Goal: Communication & Community: Share content

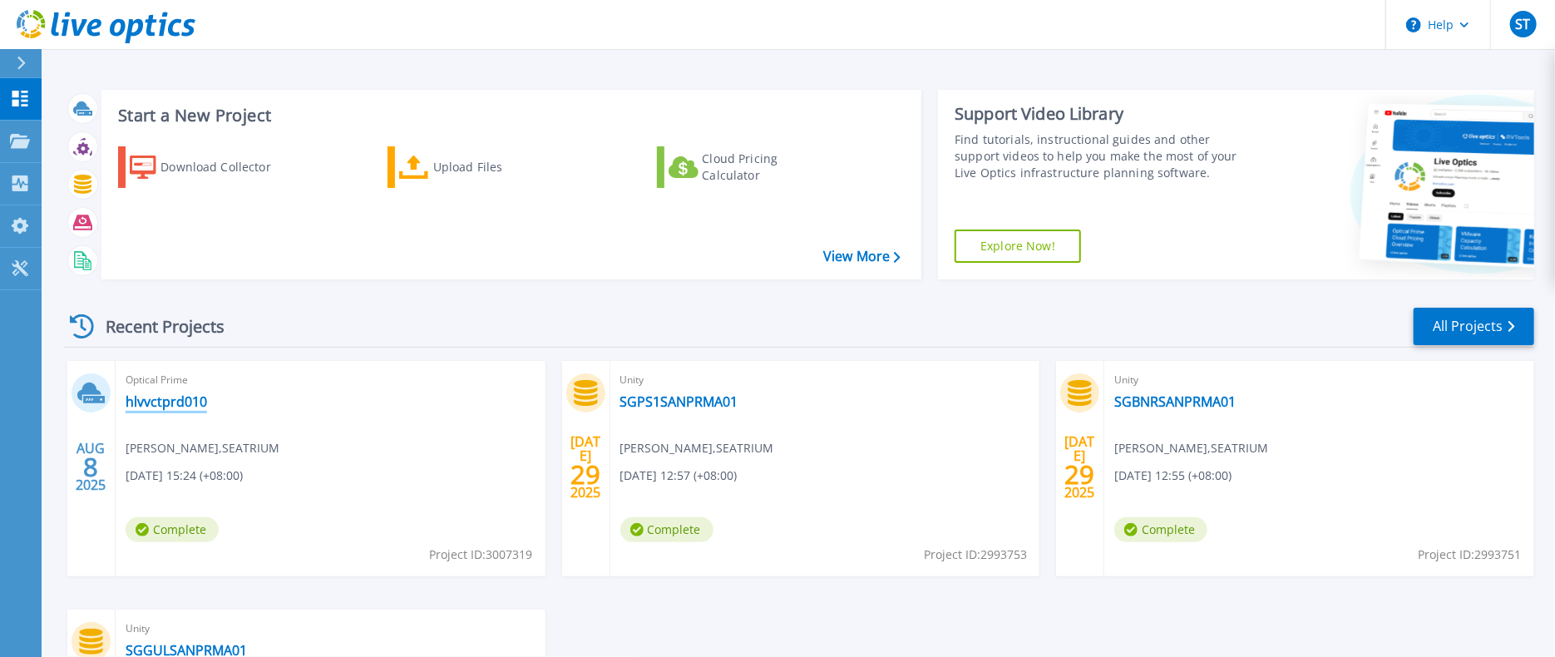
click at [154, 406] on link "hlvvctprd010" at bounding box center [167, 401] width 82 height 17
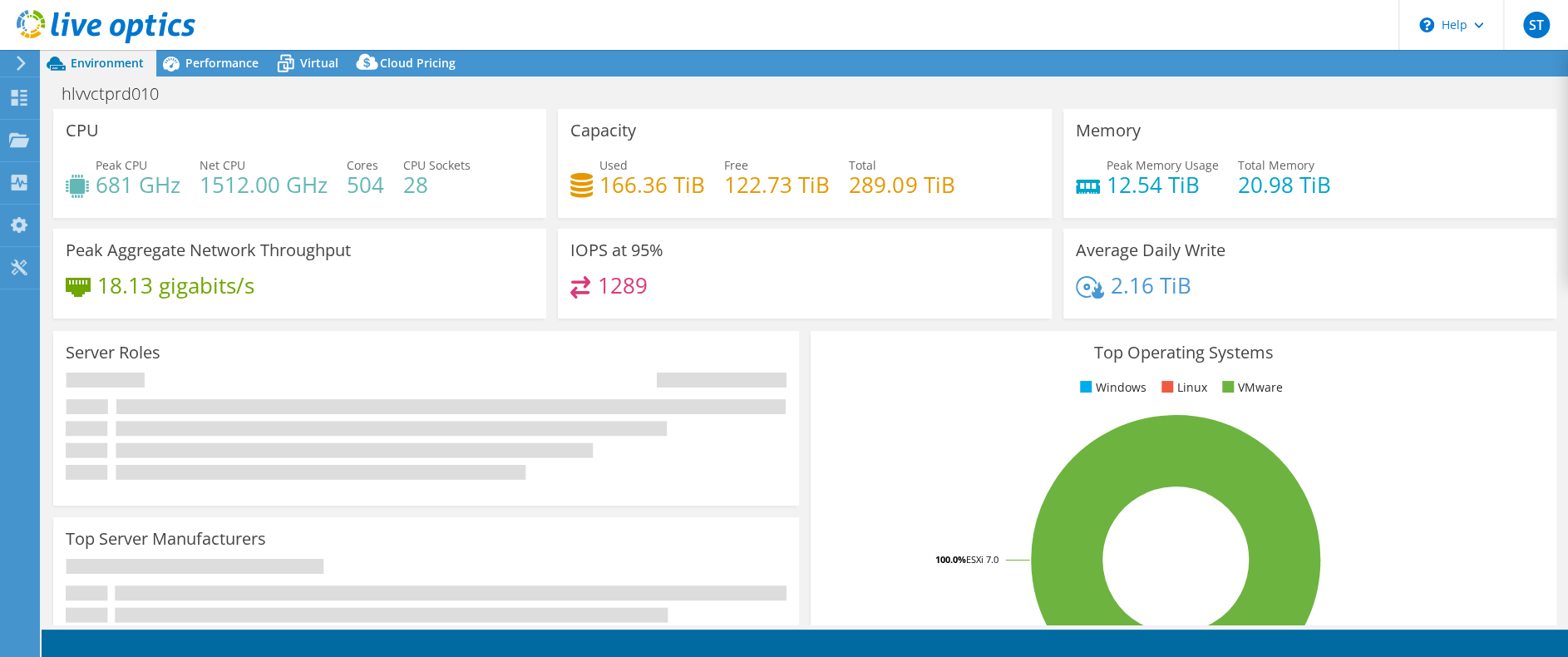
select select "USD"
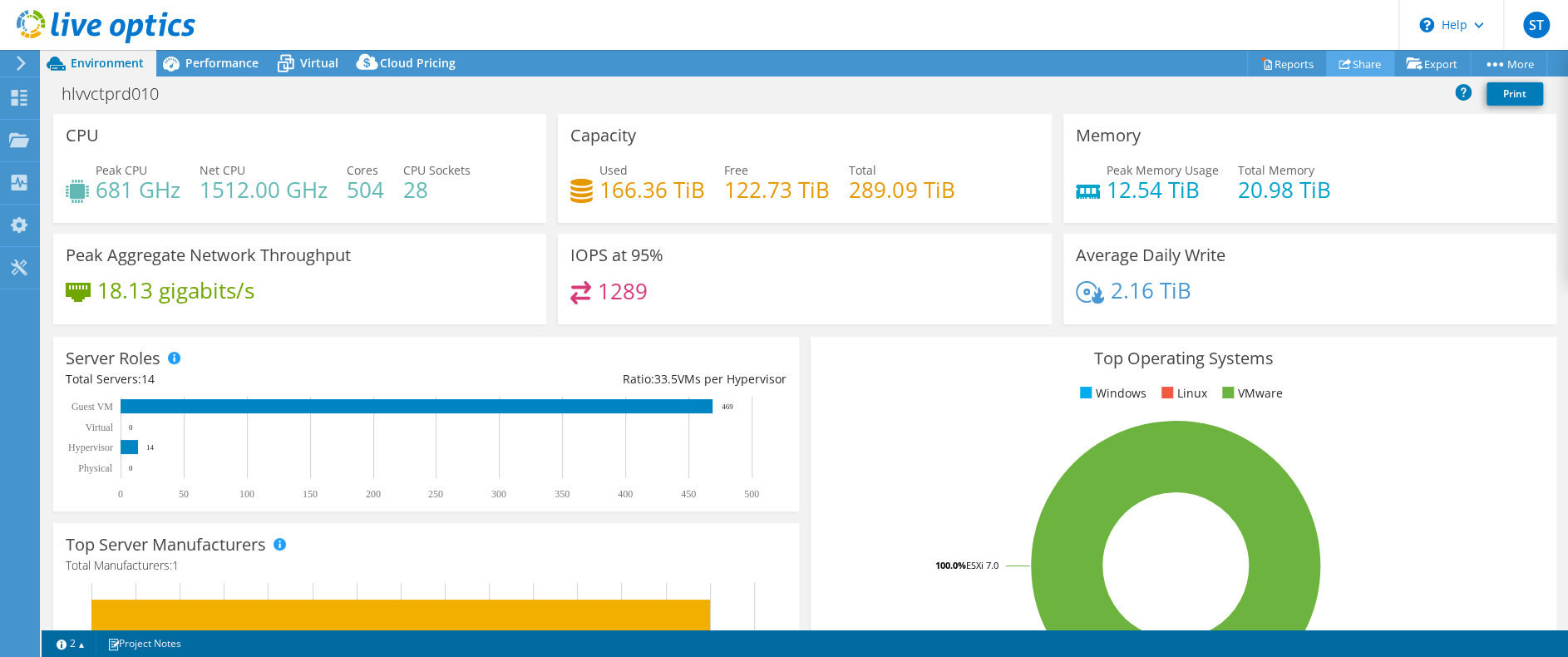
click at [1362, 63] on link "Share" at bounding box center [1360, 64] width 68 height 26
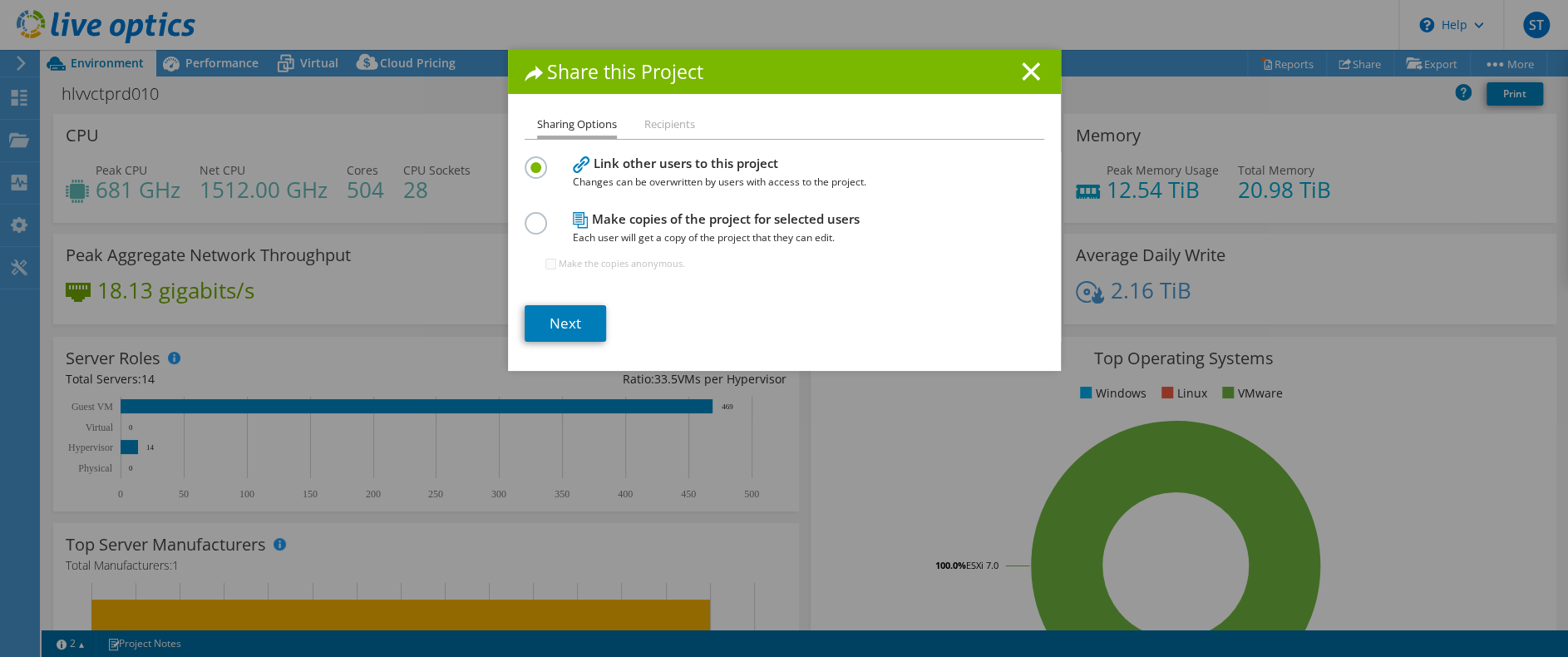
click at [675, 126] on li "Recipients" at bounding box center [670, 125] width 51 height 21
click at [680, 121] on li "Recipients" at bounding box center [670, 125] width 51 height 21
click at [1029, 76] on line at bounding box center [1030, 71] width 17 height 17
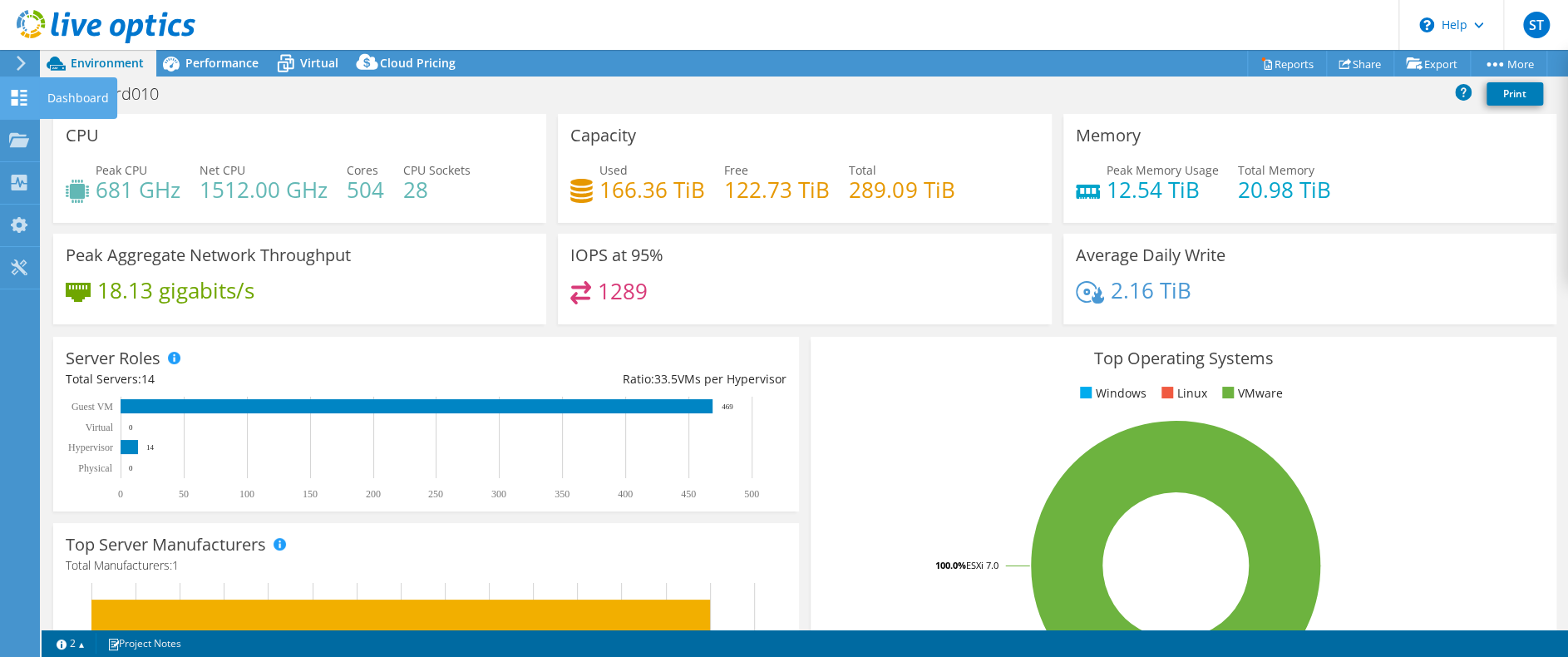
click at [16, 90] on use at bounding box center [20, 98] width 16 height 16
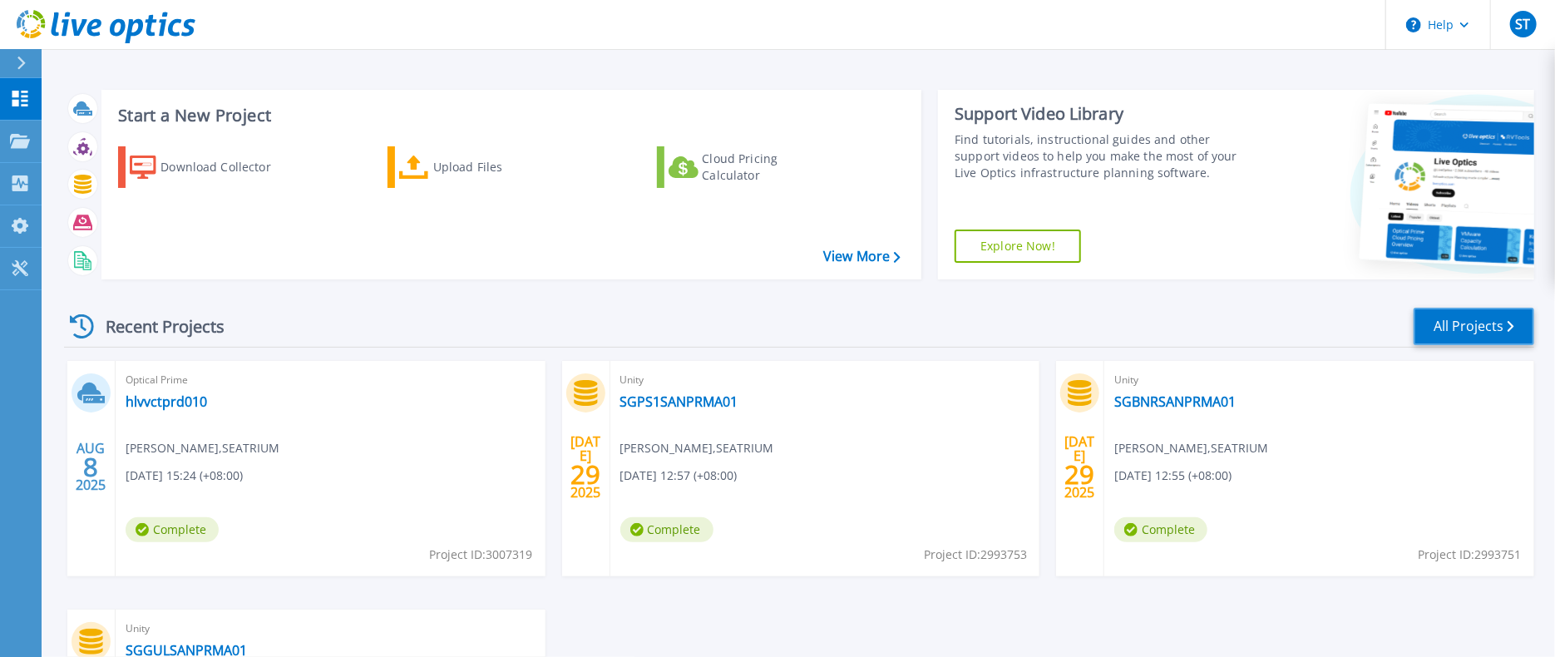
click at [1449, 331] on link "All Projects" at bounding box center [1474, 326] width 121 height 37
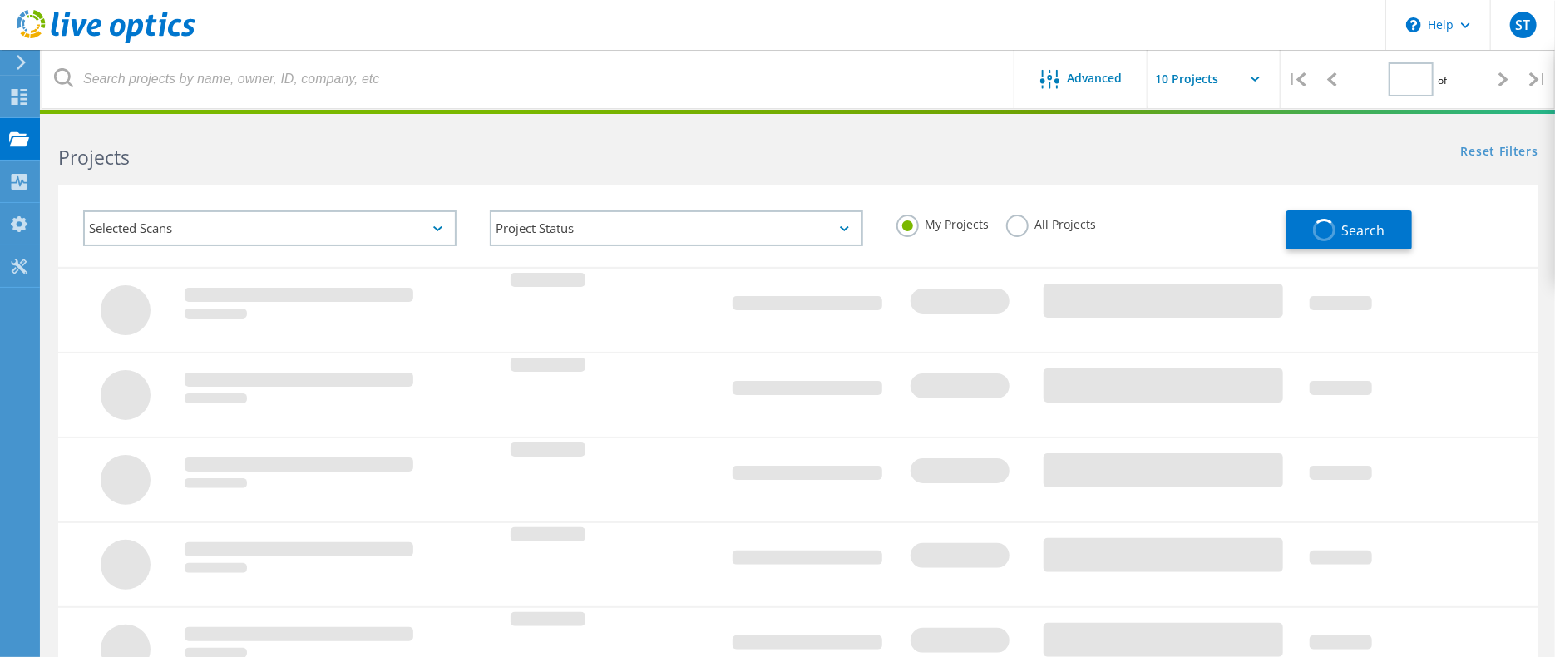
type input "1"
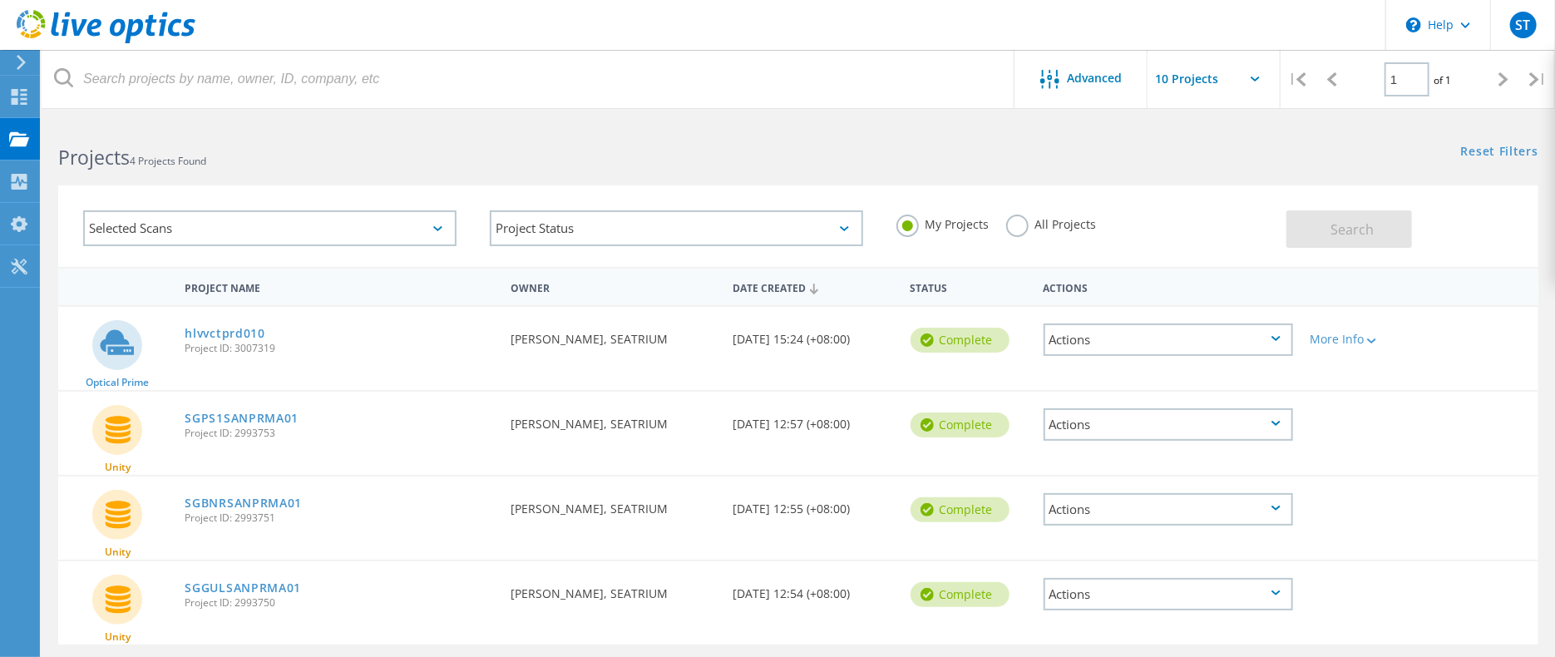
scroll to position [108, 0]
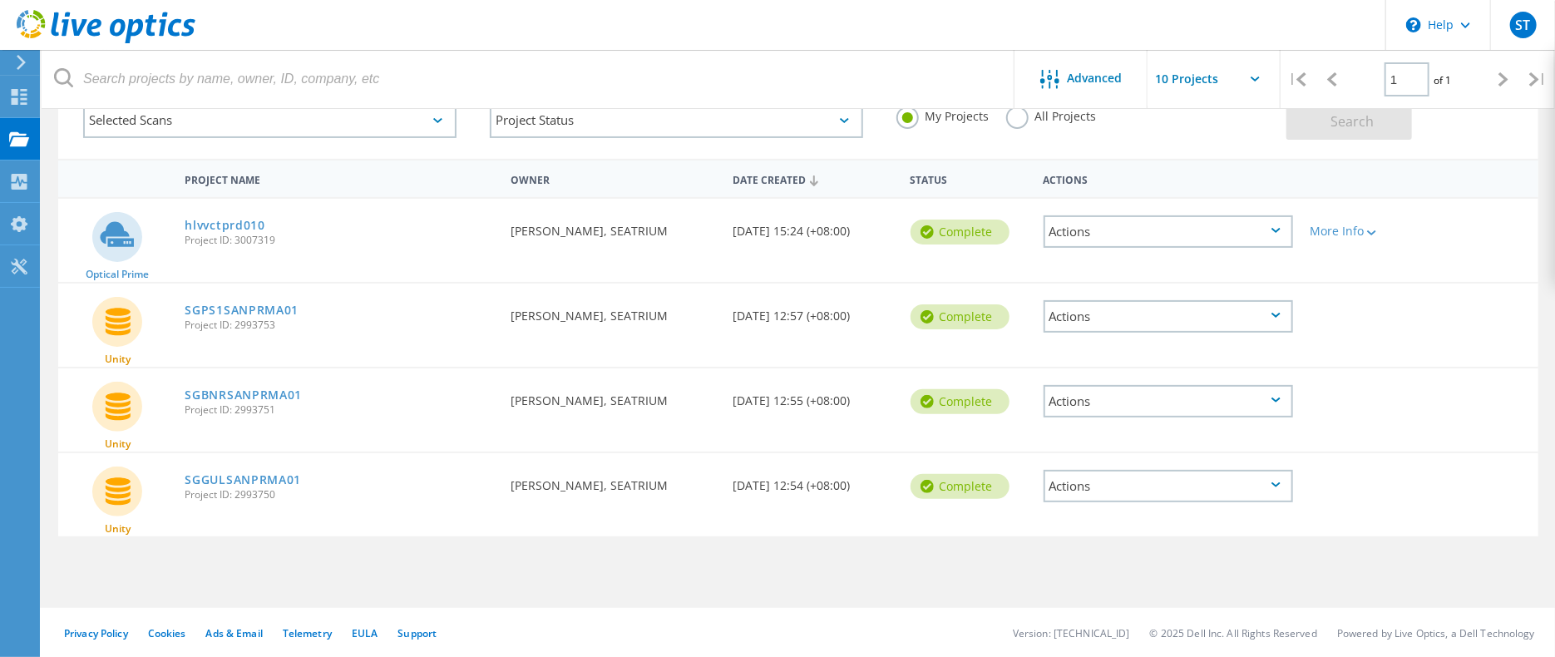
click at [1280, 232] on div "Actions" at bounding box center [1169, 231] width 250 height 32
click at [1259, 240] on div "Share" at bounding box center [1168, 245] width 246 height 26
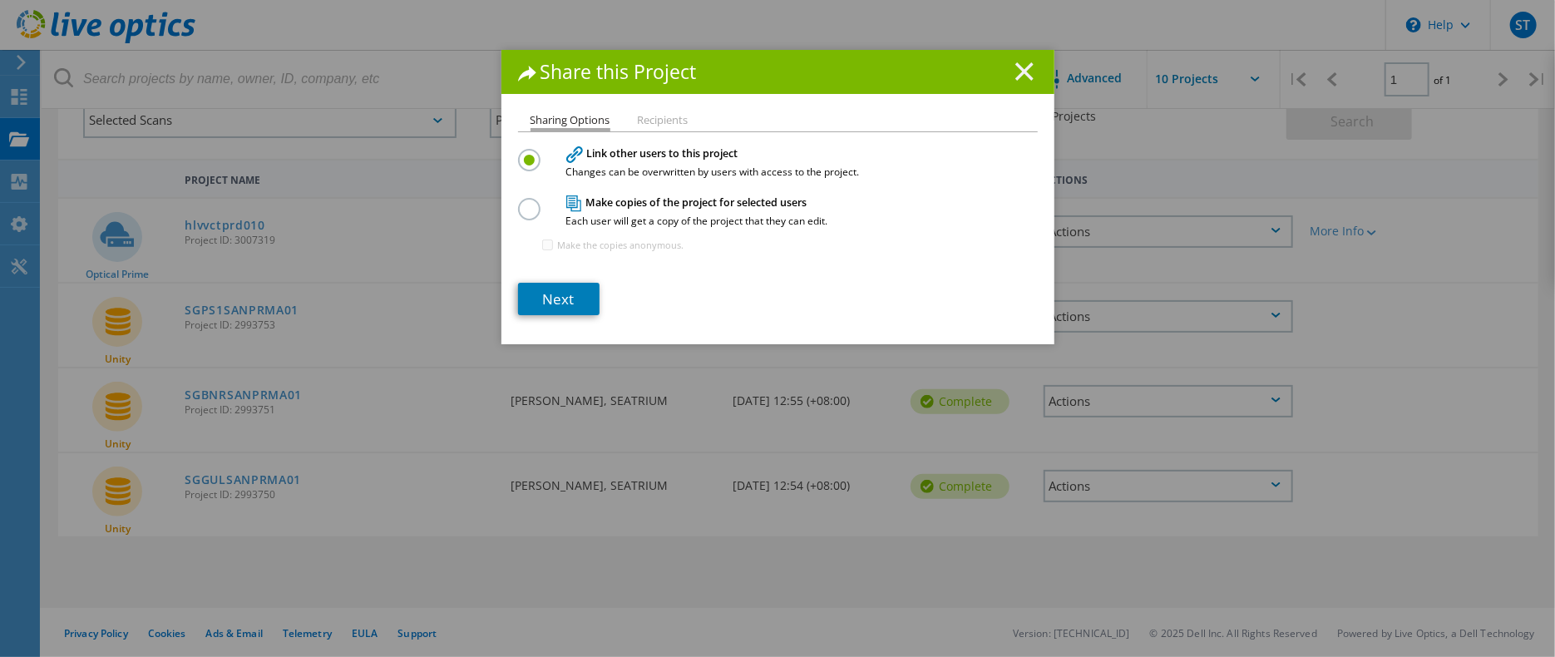
click at [1016, 66] on line at bounding box center [1024, 71] width 17 height 17
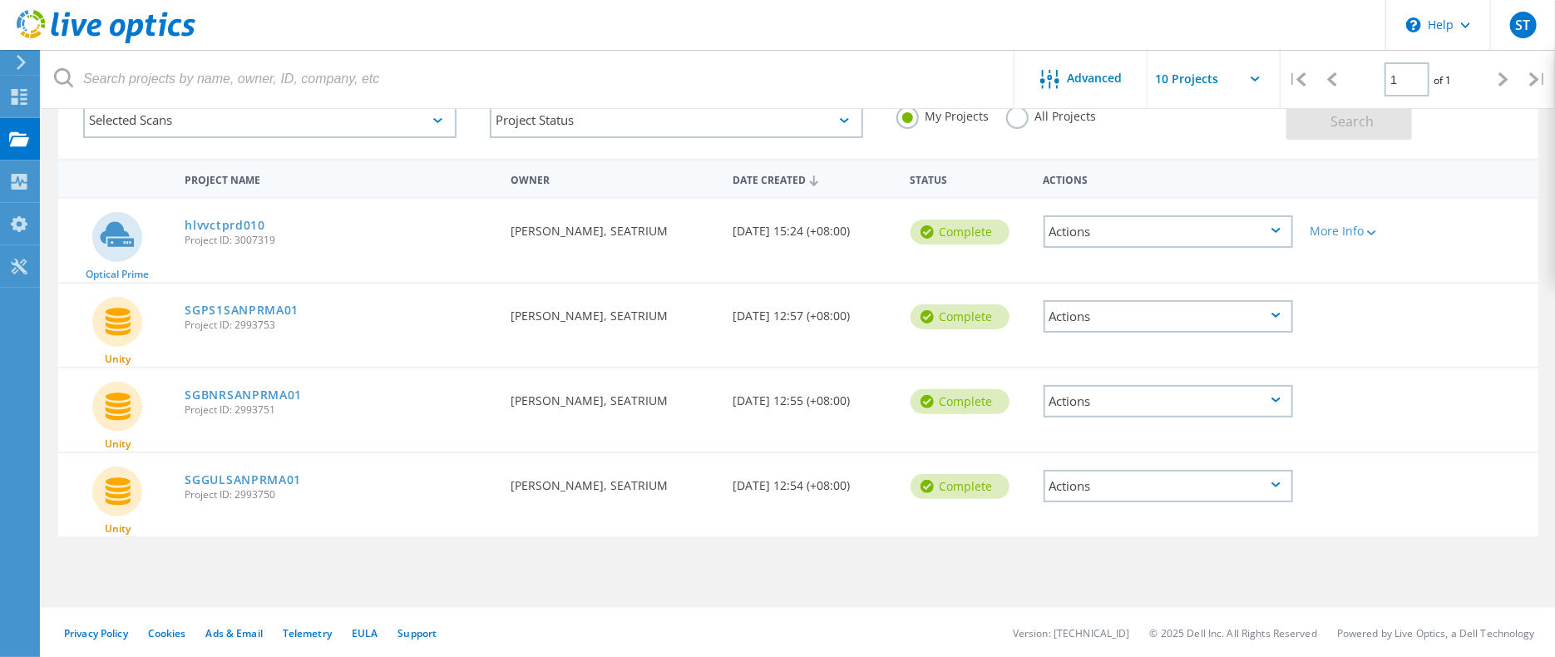
click at [1274, 310] on div "Actions" at bounding box center [1169, 316] width 250 height 32
click at [1231, 333] on div "Share" at bounding box center [1168, 330] width 246 height 26
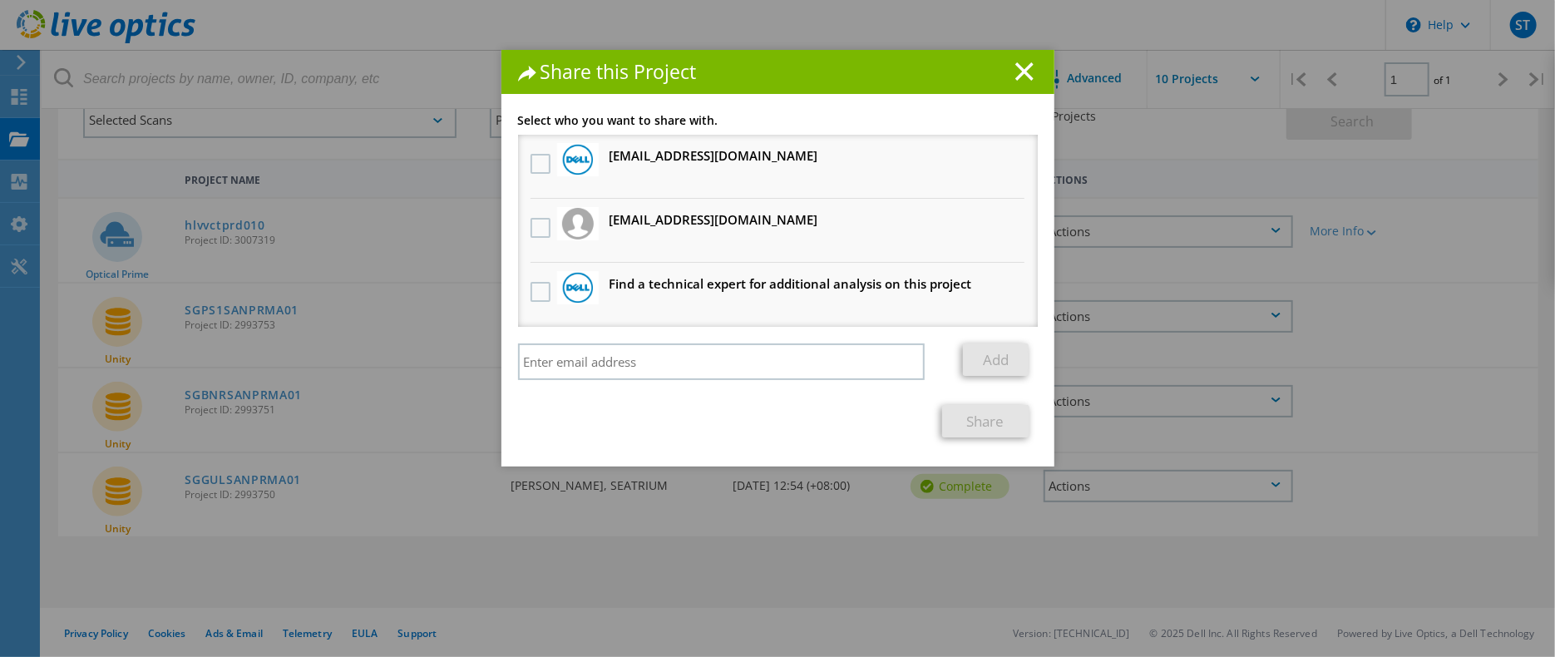
drag, startPoint x: 603, startPoint y: 156, endPoint x: 743, endPoint y: 154, distance: 139.7
click at [743, 154] on h3 "Keat.Yeong.W@dell.com Will receive an anonymous copy" at bounding box center [714, 156] width 209 height 21
copy h3 "[EMAIL_ADDRESS][DOMAIN_NAME]"
click at [1016, 70] on icon at bounding box center [1025, 71] width 18 height 18
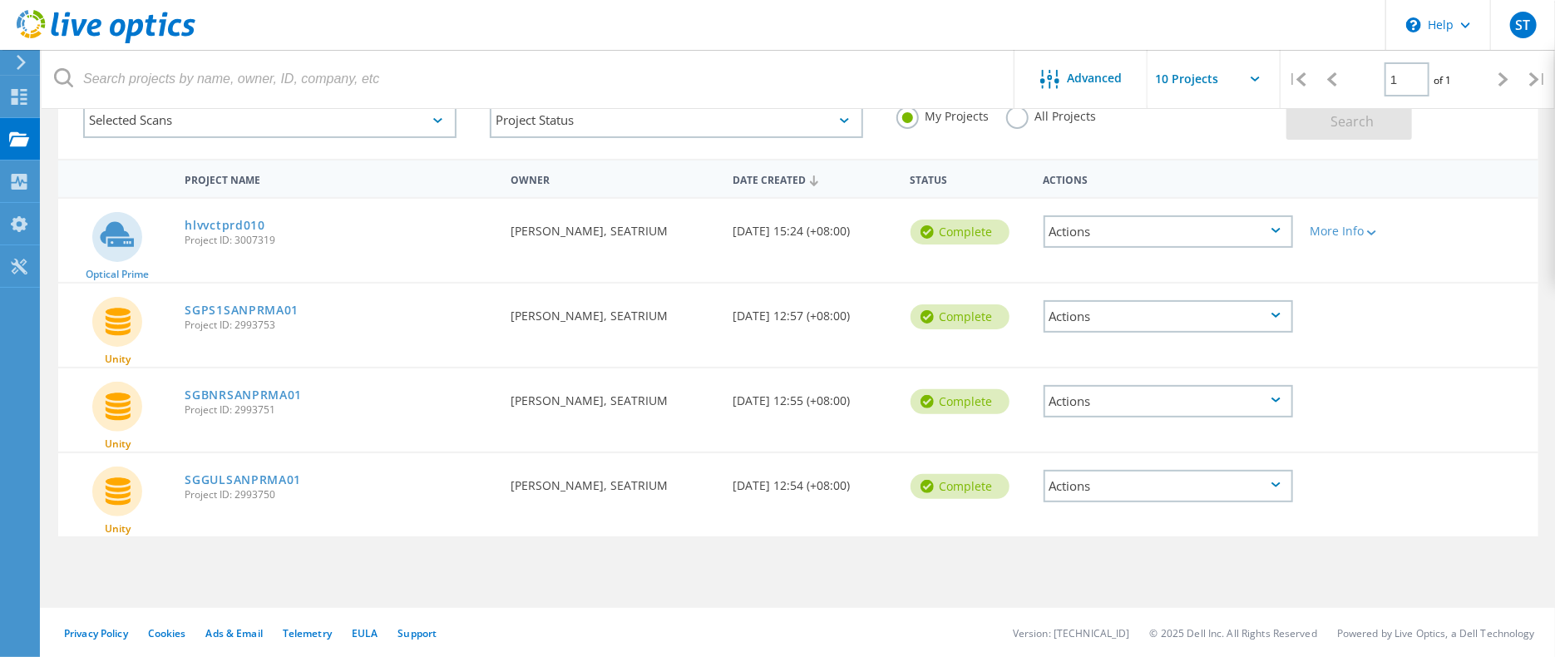
click at [1111, 222] on div "Actions" at bounding box center [1169, 231] width 250 height 32
click at [1111, 238] on div "Share" at bounding box center [1168, 245] width 246 height 26
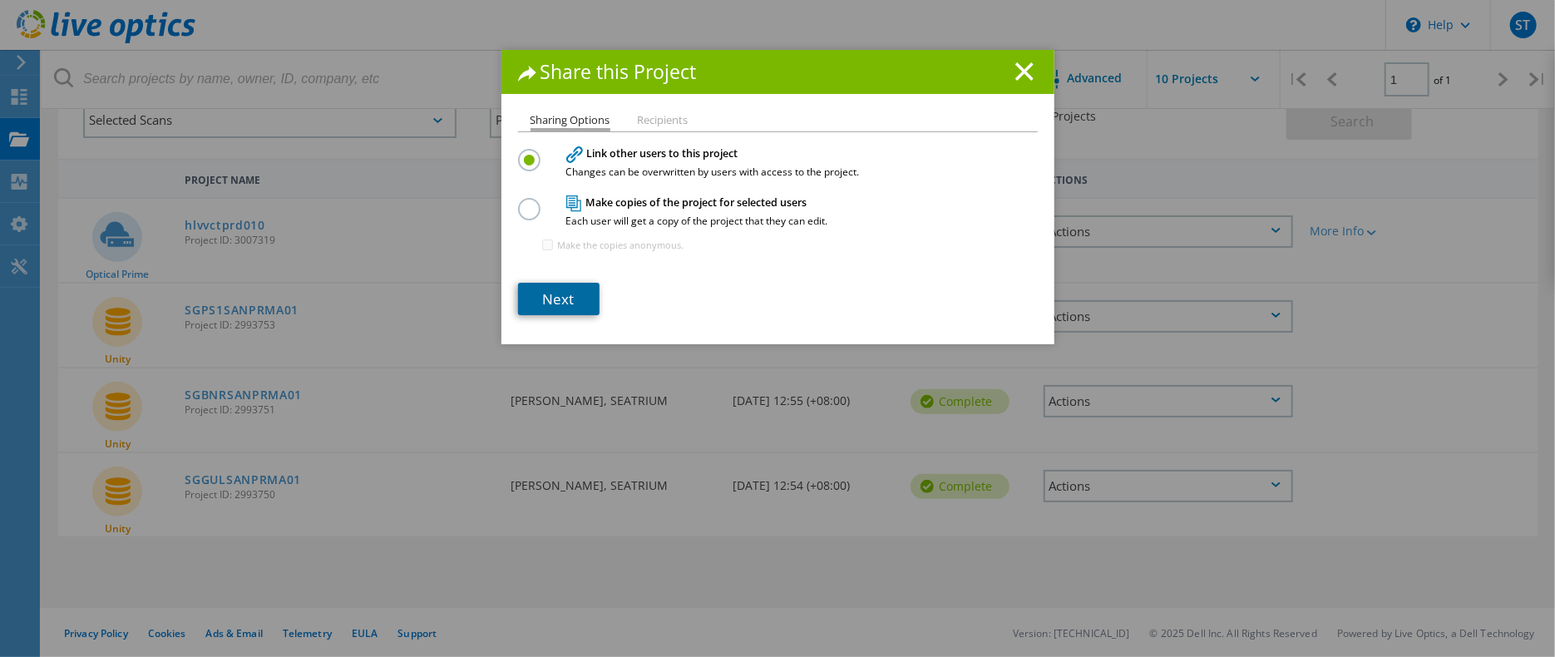
click at [579, 295] on link "Next" at bounding box center [559, 299] width 82 height 32
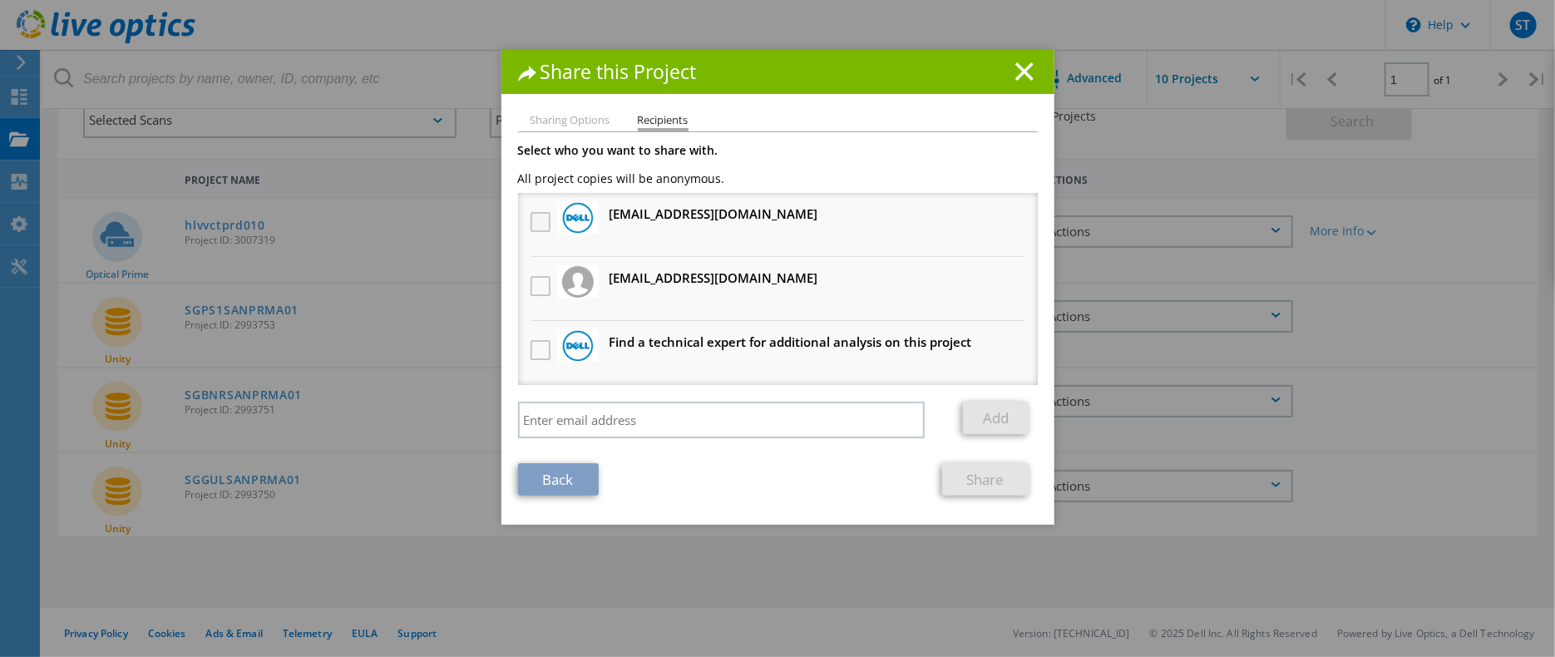
click at [539, 225] on label at bounding box center [543, 222] width 24 height 20
click at [0, 0] on input "checkbox" at bounding box center [0, 0] width 0 height 0
click at [995, 482] on link "Share" at bounding box center [985, 479] width 87 height 32
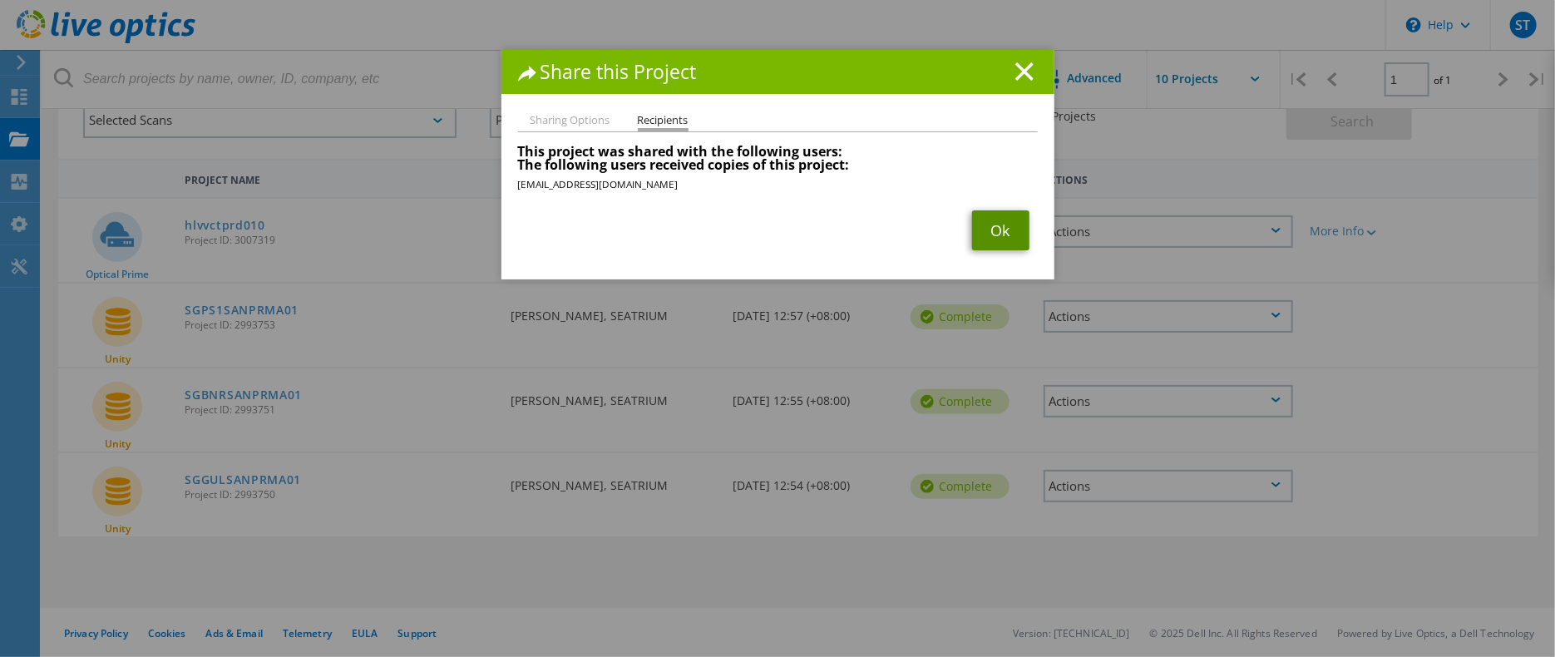
click at [977, 225] on link "Ok" at bounding box center [1000, 230] width 57 height 40
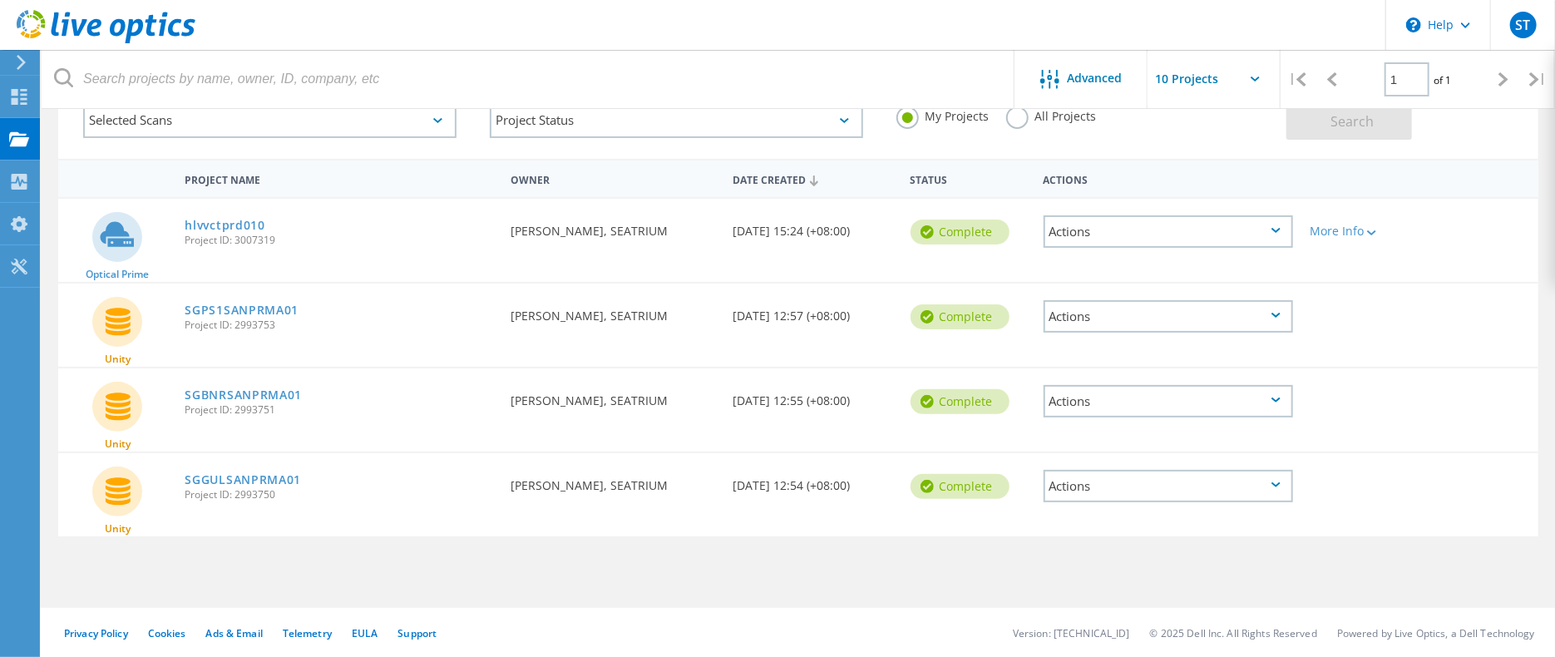
drag, startPoint x: 301, startPoint y: 235, endPoint x: 183, endPoint y: 211, distance: 120.5
click at [183, 211] on div "hlvvctprd010 Project ID: 3007319" at bounding box center [339, 230] width 326 height 63
copy div "hlvvctprd010 Project ID: 3007319"
